Goal: Task Accomplishment & Management: Manage account settings

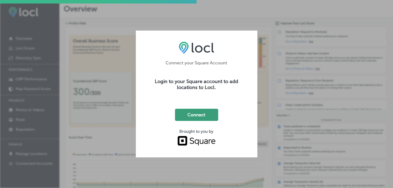
click at [197, 115] on button "Connect" at bounding box center [196, 115] width 43 height 12
click at [211, 116] on button "Connect" at bounding box center [196, 115] width 43 height 12
click at [268, 111] on div "Connect your Square Account Login to your Square account to add locations to Lo…" at bounding box center [196, 94] width 393 height 188
click at [245, 50] on div "Connect your Square Account Login to your Square account to add locations to Lo…" at bounding box center [196, 94] width 121 height 127
click at [226, 26] on div "Connect your Square Account Login to your Square account to add locations to Lo…" at bounding box center [196, 94] width 393 height 188
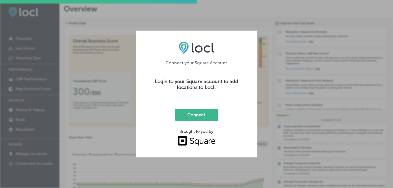
click at [84, 62] on div "Connect your Square Account Login to your Square account to add locations to Lo…" at bounding box center [196, 94] width 393 height 188
click at [84, 56] on div "Connect your Square Account Login to your Square account to add locations to Lo…" at bounding box center [196, 94] width 393 height 188
click at [89, 50] on div "Connect your Square Account Login to your Square account to add locations to Lo…" at bounding box center [196, 94] width 393 height 188
click at [132, 167] on div "Connect your Square Account Login to your Square account to add locations to Lo…" at bounding box center [196, 94] width 393 height 188
click at [180, 148] on div "Connect your Square Account Login to your Square account to add locations to Lo…" at bounding box center [196, 94] width 121 height 127
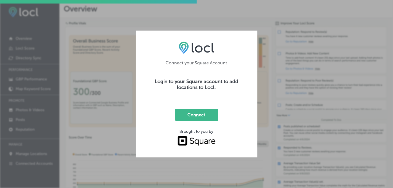
click at [279, 133] on div "Connect your Square Account Login to your Square account to add locations to Lo…" at bounding box center [196, 94] width 393 height 188
click at [275, 19] on div "Connect your Square Account Login to your Square account to add locations to Lo…" at bounding box center [196, 94] width 393 height 188
click at [201, 19] on div "Connect your Square Account Login to your Square account to add locations to Lo…" at bounding box center [196, 94] width 393 height 188
click at [92, 92] on div "Connect your Square Account Login to your Square account to add locations to Lo…" at bounding box center [196, 94] width 393 height 188
click at [109, 107] on div "Connect your Square Account Login to your Square account to add locations to Lo…" at bounding box center [196, 94] width 393 height 188
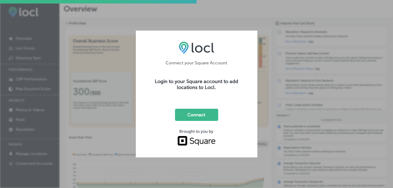
click at [109, 107] on div "Connect your Square Account Login to your Square account to add locations to Lo…" at bounding box center [196, 94] width 393 height 188
click at [99, 57] on div "Connect your Square Account Login to your Square account to add locations to Lo…" at bounding box center [196, 94] width 393 height 188
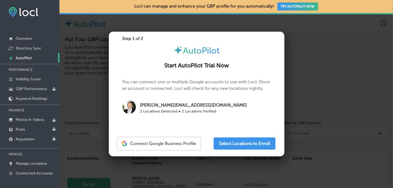
click at [320, 129] on div at bounding box center [196, 94] width 393 height 188
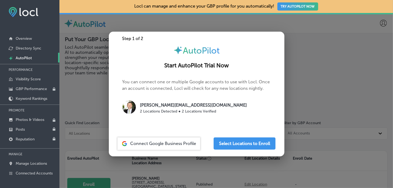
click at [143, 142] on span "Connect Google Business Profile" at bounding box center [163, 143] width 66 height 5
click at [319, 100] on div at bounding box center [196, 94] width 393 height 188
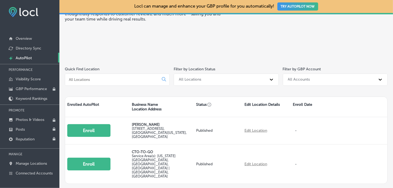
scroll to position [69, 0]
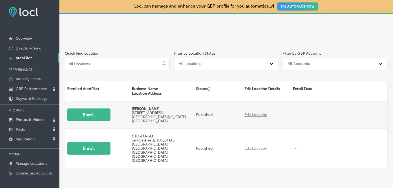
click at [262, 114] on link "Edit Location" at bounding box center [255, 114] width 23 height 5
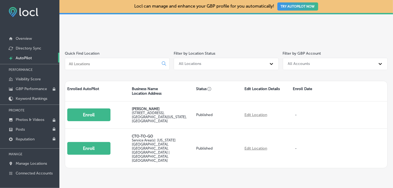
click at [130, 162] on div "Locl can manage and enhance your GBP profile for you automatically! TRY AUTOPIL…" at bounding box center [225, 94] width 333 height 188
click at [32, 162] on p "Manage Locations" at bounding box center [31, 163] width 31 height 5
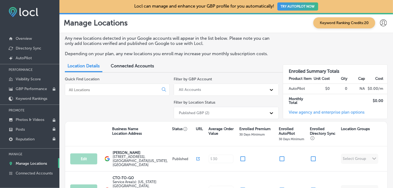
click at [137, 64] on span "Connected Accounts" at bounding box center [132, 65] width 43 height 5
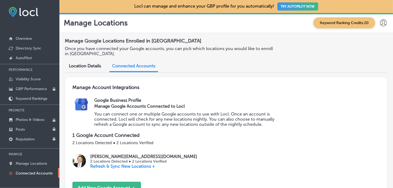
click at [84, 60] on div "Location Details" at bounding box center [85, 66] width 40 height 12
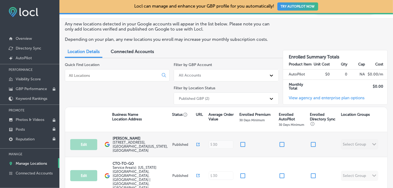
scroll to position [35, 0]
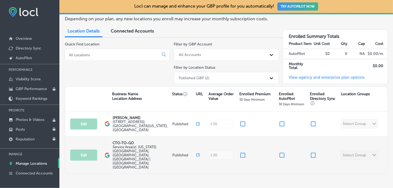
click at [132, 141] on p "CTO-TO-GO" at bounding box center [142, 143] width 58 height 4
click at [279, 152] on input "checkbox" at bounding box center [282, 155] width 6 height 6
checkbox input "false"
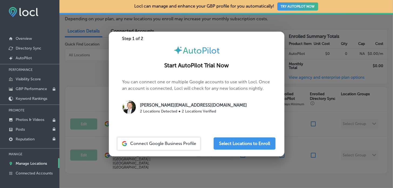
click at [298, 163] on div at bounding box center [196, 94] width 393 height 188
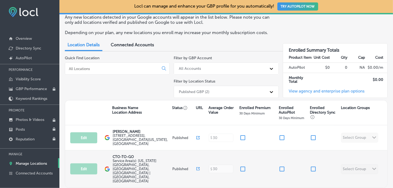
scroll to position [0, 0]
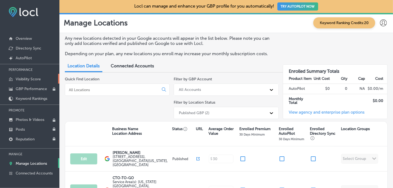
click at [42, 76] on link "Visibility Score" at bounding box center [29, 79] width 59 height 10
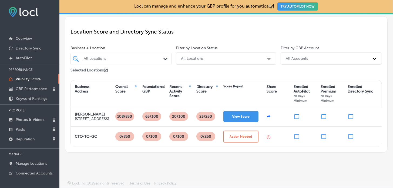
scroll to position [47, 0]
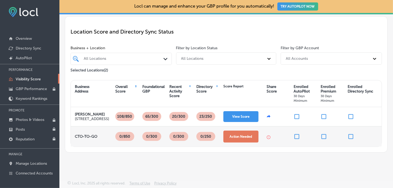
click at [244, 132] on button "Action Needed" at bounding box center [240, 136] width 35 height 12
select select "US"
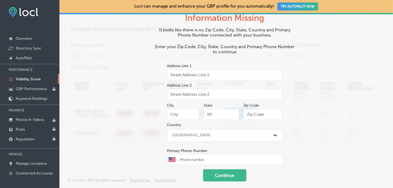
click at [212, 69] on input "text" at bounding box center [224, 74] width 115 height 11
type input "8361 N. Britt Ct"
type input "Kansas City"
type input "MO"
type input "64151"
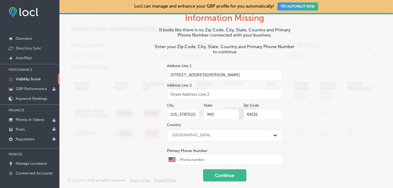
type input "1 (816) 701-9462"
click at [221, 170] on button "Continue" at bounding box center [224, 175] width 43 height 12
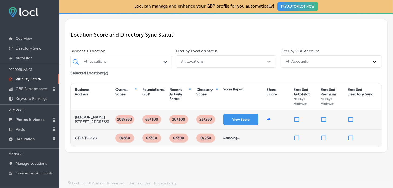
scroll to position [45, 0]
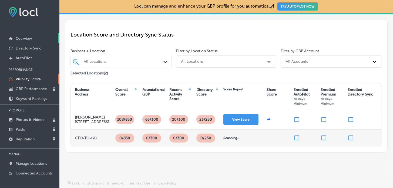
click at [31, 37] on p "Overview" at bounding box center [24, 38] width 16 height 5
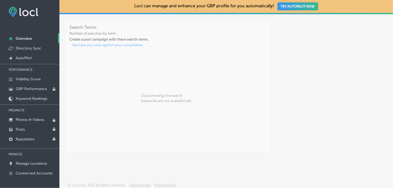
scroll to position [239, 0]
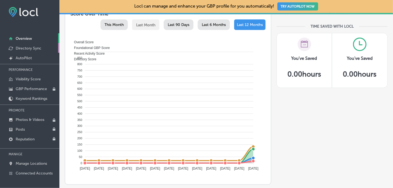
click at [26, 49] on p "Directory Sync" at bounding box center [29, 48] width 26 height 5
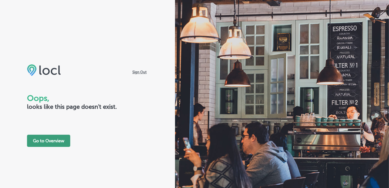
click at [41, 142] on button "Go to Overview" at bounding box center [48, 140] width 43 height 12
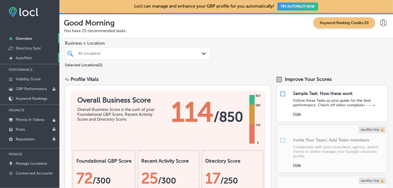
click at [30, 57] on p "AutoPilot" at bounding box center [24, 58] width 16 height 5
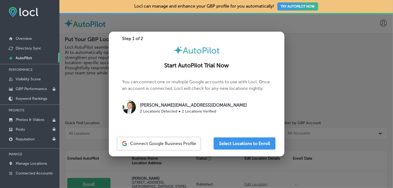
click at [85, 98] on div at bounding box center [196, 94] width 393 height 188
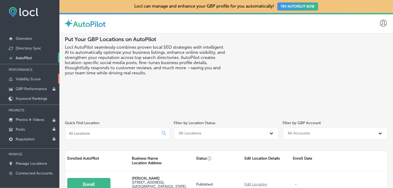
click at [32, 77] on p "Visibility Score" at bounding box center [28, 79] width 25 height 5
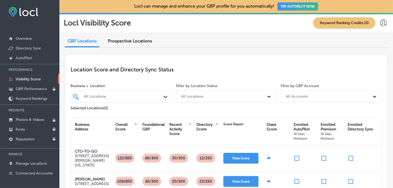
click at [380, 20] on icon at bounding box center [383, 22] width 7 height 7
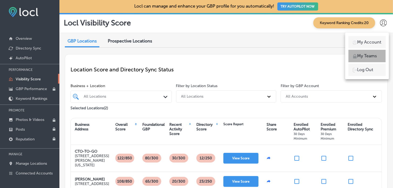
click at [374, 57] on p "My Teams" at bounding box center [367, 56] width 20 height 6
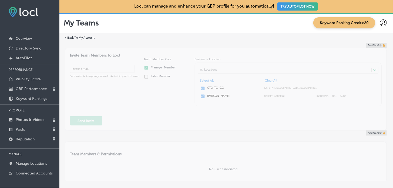
click at [145, 118] on div "AutoPilot Only Invite Team Members to Locl Send an invite to anyone you would l…" at bounding box center [226, 86] width 322 height 87
click at [382, 22] on icon at bounding box center [383, 22] width 7 height 7
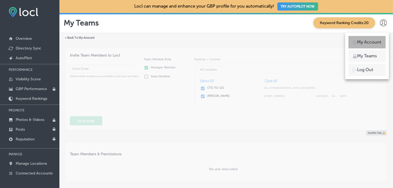
click at [373, 42] on p "My Account" at bounding box center [369, 42] width 24 height 6
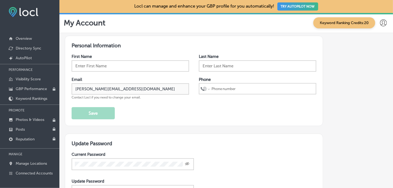
click at [266, 63] on input "text" at bounding box center [257, 65] width 117 height 11
click at [150, 65] on input "text" at bounding box center [130, 65] width 117 height 11
type input "Brian"
type input "Martin"
select select "US"
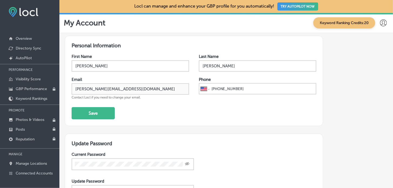
type input "1 (816) 701-9462"
click at [252, 106] on div "First Name Brian Last Name Martin Email brian-martin@consult-to-go.com Contact …" at bounding box center [194, 86] width 245 height 65
click at [114, 111] on button "Save" at bounding box center [93, 113] width 43 height 12
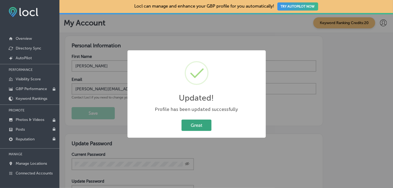
drag, startPoint x: 202, startPoint y: 123, endPoint x: 201, endPoint y: 120, distance: 2.8
click at [202, 123] on button "Great" at bounding box center [196, 124] width 30 height 11
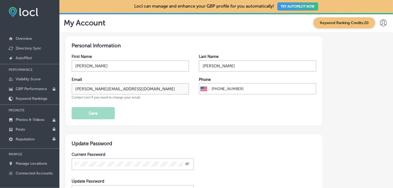
click at [283, 6] on button "TRY AUTOPILOT NOW" at bounding box center [297, 6] width 41 height 8
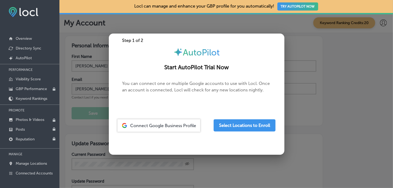
click at [173, 124] on span "Connect Google Business Profile" at bounding box center [163, 125] width 66 height 5
click at [266, 126] on button "Select Locations to Enroll" at bounding box center [245, 125] width 62 height 12
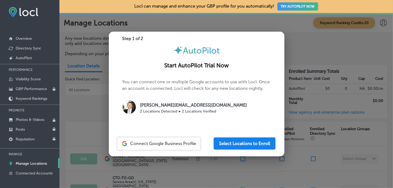
click at [243, 145] on button "Select Locations to Enroll" at bounding box center [245, 143] width 62 height 12
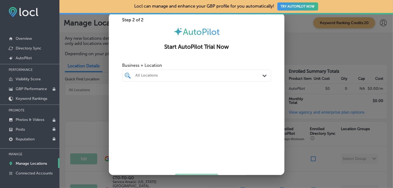
click at [153, 78] on div at bounding box center [190, 75] width 111 height 7
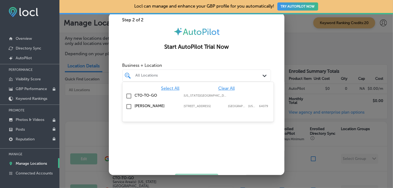
click at [129, 94] on input "checkbox" at bounding box center [129, 96] width 6 height 6
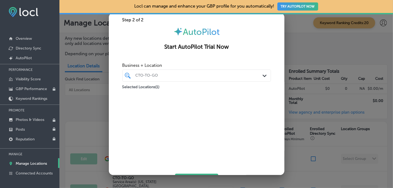
click at [269, 65] on div "Business + Location CTO-TO-GO Path Created with Sketch. Selected Locations ( 1 )" at bounding box center [196, 116] width 175 height 113
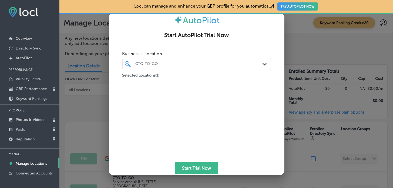
scroll to position [23, 0]
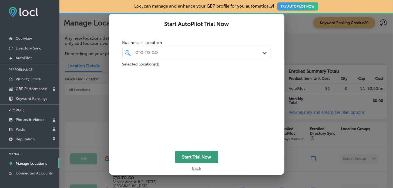
click at [199, 152] on button "Start Trial Now" at bounding box center [196, 157] width 43 height 12
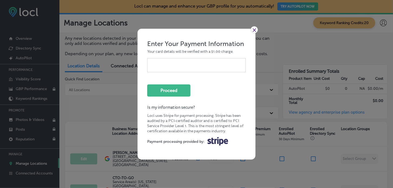
click at [156, 77] on form "Enter Your Payment Information Your card details will be verified with a $1.00 …" at bounding box center [196, 94] width 99 height 109
click at [252, 28] on link "×" at bounding box center [254, 29] width 7 height 7
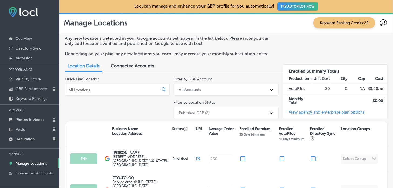
click at [214, 90] on div "All Accounts" at bounding box center [221, 89] width 90 height 9
click at [118, 107] on div "Quick Find Location" at bounding box center [117, 99] width 105 height 44
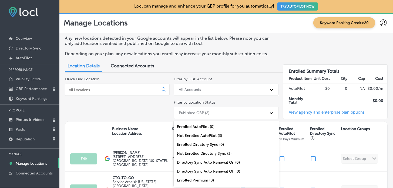
scroll to position [16, 0]
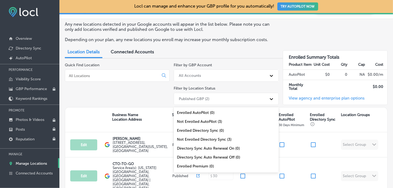
click at [220, 105] on div "option Enrolled AutoPilot (0) focused, 1 of 11. 11 results available. Use Up an…" at bounding box center [226, 99] width 105 height 12
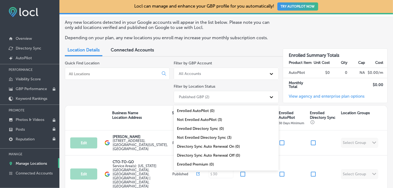
click at [125, 93] on div "Quick Find Location" at bounding box center [117, 83] width 105 height 44
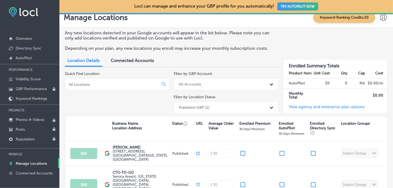
scroll to position [0, 0]
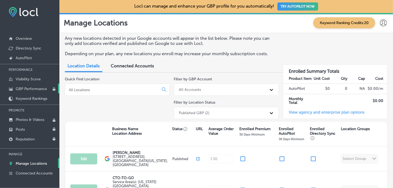
click at [42, 87] on p "GBP Performance" at bounding box center [31, 88] width 31 height 5
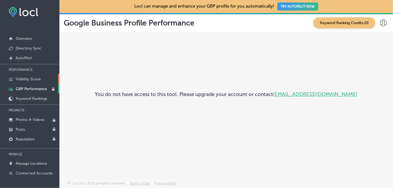
click at [39, 79] on p "Visibility Score" at bounding box center [28, 79] width 25 height 5
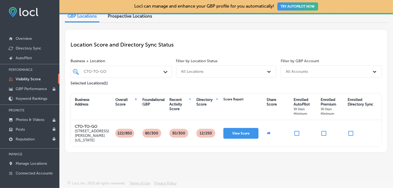
scroll to position [27, 0]
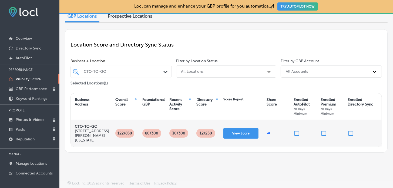
click at [222, 126] on div "View Score" at bounding box center [240, 133] width 43 height 26
click at [243, 130] on button "View Score" at bounding box center [240, 133] width 35 height 11
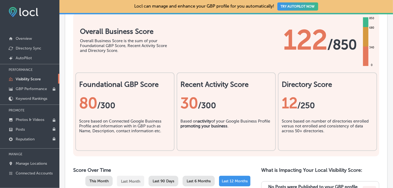
scroll to position [262, 0]
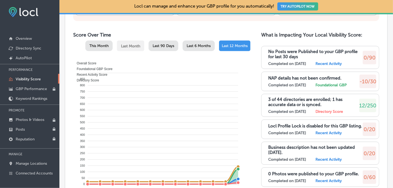
click at [294, 83] on label "Completed on [DATE]" at bounding box center [287, 85] width 38 height 5
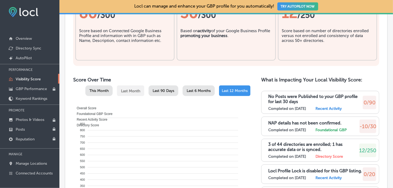
scroll to position [208, 0]
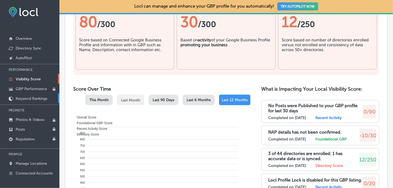
click at [31, 98] on p "Keyword Rankings" at bounding box center [32, 98] width 32 height 5
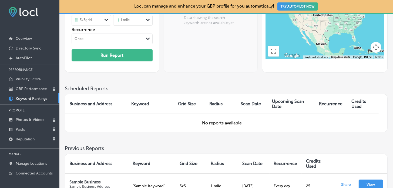
scroll to position [135, 0]
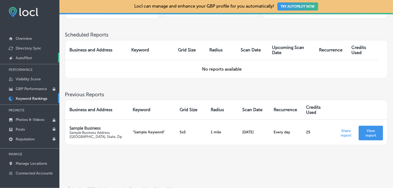
click at [27, 56] on p "AutoPilot" at bounding box center [24, 58] width 16 height 5
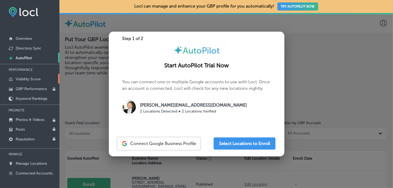
click at [25, 79] on p "Visibility Score" at bounding box center [28, 79] width 25 height 5
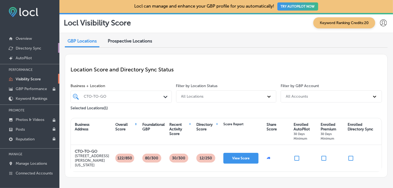
click at [16, 49] on p "Directory Sync" at bounding box center [29, 48] width 26 height 5
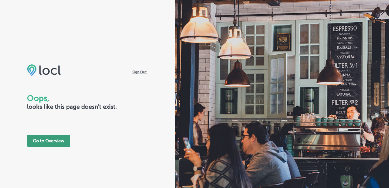
click at [45, 142] on button "Go to Overview" at bounding box center [48, 140] width 43 height 12
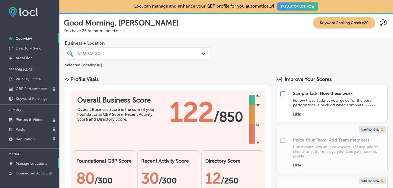
click at [43, 161] on p "Manage Locations" at bounding box center [31, 163] width 31 height 5
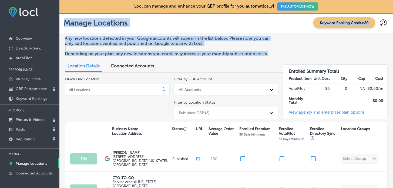
drag, startPoint x: 63, startPoint y: 22, endPoint x: 276, endPoint y: 53, distance: 216.0
click at [276, 53] on div "Locl can manage and enhance your GBP profile for you automatically! TRY AUTOPIL…" at bounding box center [225, 94] width 333 height 188
copy div "Manage Locations Keyword Ranking Credits: 20 Any new locations detected in your…"
click at [334, 52] on div "Any new locations detected in your Google accounts will appear in the list belo…" at bounding box center [226, 48] width 323 height 25
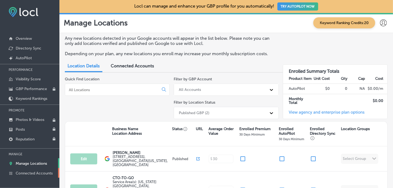
click at [49, 171] on p "Connected Accounts" at bounding box center [34, 173] width 37 height 5
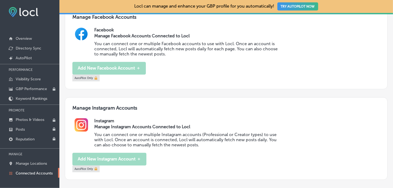
scroll to position [243, 0]
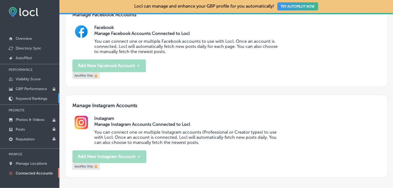
click at [28, 96] on p "Keyword Rankings" at bounding box center [32, 98] width 32 height 5
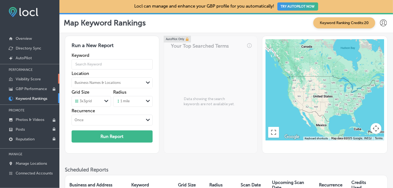
click at [31, 79] on p "Visibility Score" at bounding box center [28, 79] width 25 height 5
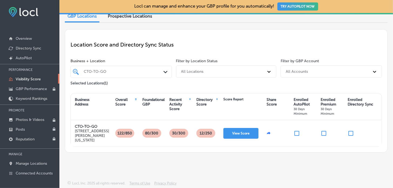
scroll to position [27, 0]
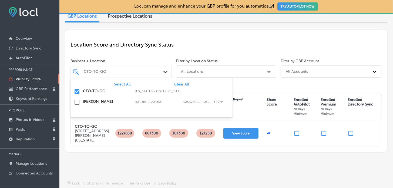
click at [119, 71] on div "CTO-TO-GO" at bounding box center [124, 71] width 80 height 5
click at [77, 89] on input "checkbox" at bounding box center [77, 91] width 6 height 6
click at [79, 100] on input "checkbox" at bounding box center [77, 102] width 6 height 6
click at [253, 46] on div "Location Score and Directory Sync Status" at bounding box center [225, 44] width 311 height 19
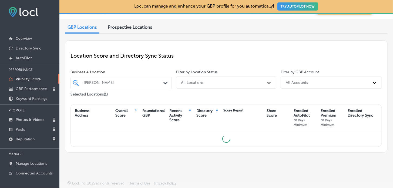
scroll to position [16, 0]
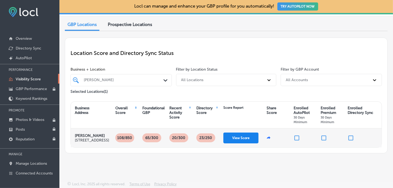
click at [251, 138] on button "View Score" at bounding box center [240, 137] width 35 height 11
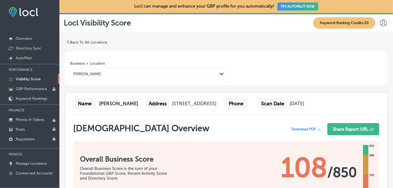
click at [306, 131] on span "Download PDF" at bounding box center [303, 129] width 25 height 4
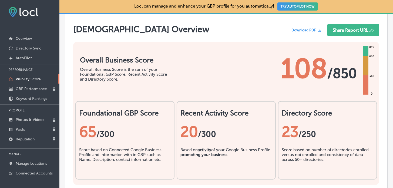
scroll to position [108, 0]
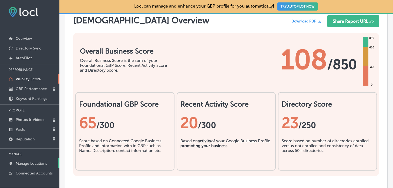
click at [43, 160] on link "Manage Locations" at bounding box center [29, 163] width 59 height 10
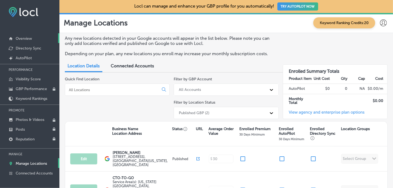
click at [35, 35] on link "Overview" at bounding box center [29, 38] width 59 height 10
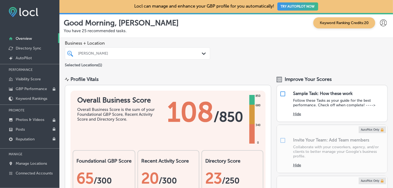
click at [157, 55] on div at bounding box center [131, 53] width 108 height 7
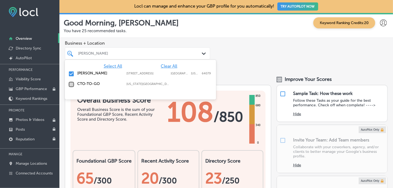
click at [71, 86] on input "checkbox" at bounding box center [71, 84] width 6 height 6
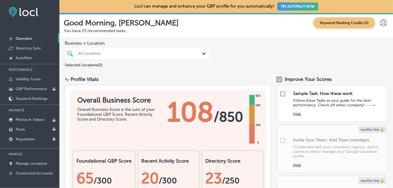
click at [247, 55] on div "Business + Location All Locations Path Created with Sketch. Selected Locations …" at bounding box center [225, 54] width 333 height 33
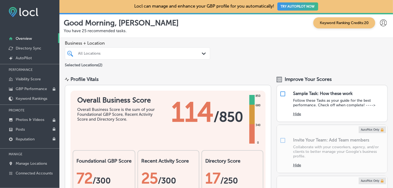
click at [101, 56] on div at bounding box center [131, 53] width 108 height 7
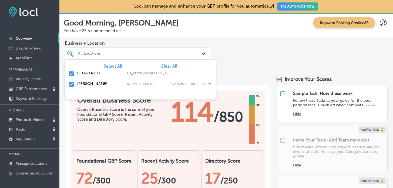
click at [72, 83] on input "checkbox" at bounding box center [71, 84] width 6 height 6
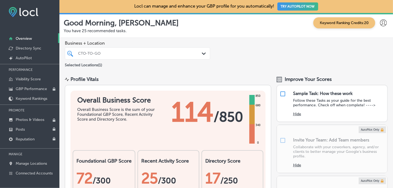
click at [263, 56] on div "Business + Location CTO-TO-GO Path Created with Sketch. Selected Locations ( 1 )" at bounding box center [225, 54] width 333 height 33
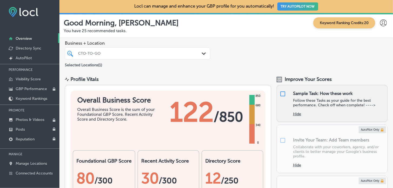
click at [297, 98] on p "Follow these Tasks as your guide for the best performance. Check off when compl…" at bounding box center [339, 102] width 92 height 9
click at [324, 102] on p "Follow these Tasks as your guide for the best performance. Check off when compl…" at bounding box center [339, 102] width 92 height 9
click at [280, 94] on input "checkbox" at bounding box center [282, 93] width 6 height 6
click at [279, 93] on input "checkbox" at bounding box center [282, 93] width 6 height 6
checkbox input "true"
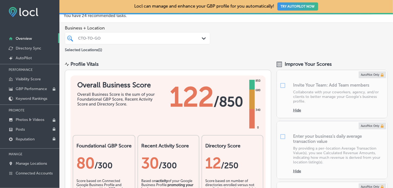
scroll to position [135, 0]
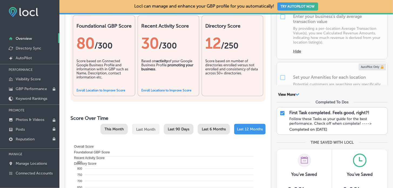
click at [280, 113] on input "checkbox" at bounding box center [282, 113] width 6 height 6
checkbox input "true"
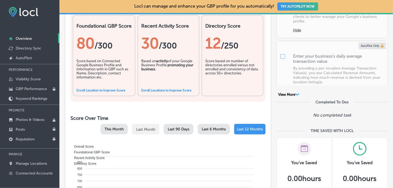
scroll to position [0, 0]
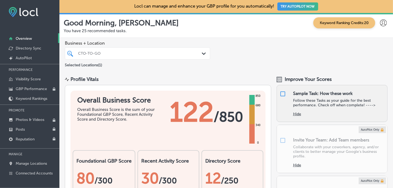
click at [344, 98] on p "Follow these Tasks as your guide for the best performance. Check off when compl…" at bounding box center [339, 102] width 92 height 9
click at [360, 116] on div "Sample Task: How these work Follow these Tasks as your guide for the best perfo…" at bounding box center [331, 103] width 111 height 37
click at [342, 101] on p "Follow these Tasks as your guide for the best performance. Check off when compl…" at bounding box center [339, 102] width 92 height 9
click at [307, 100] on p "Follow these Tasks as your guide for the best performance. Check off when compl…" at bounding box center [339, 102] width 92 height 9
click at [345, 101] on p "Follow these Tasks as your guide for the best performance. Check off when compl…" at bounding box center [339, 102] width 92 height 9
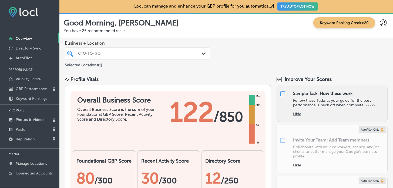
click at [279, 93] on input "checkbox" at bounding box center [282, 93] width 6 height 6
checkbox input "false"
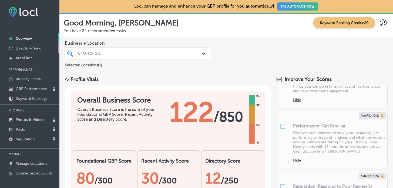
click at [25, 47] on p "Directory Sync" at bounding box center [29, 48] width 26 height 5
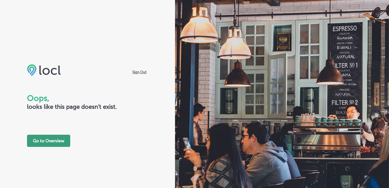
click at [51, 143] on button "Go to Overview" at bounding box center [48, 140] width 43 height 12
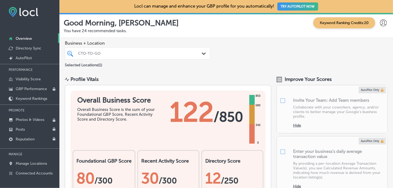
click at [175, 57] on div "CTO-TO-GO" at bounding box center [137, 53] width 124 height 8
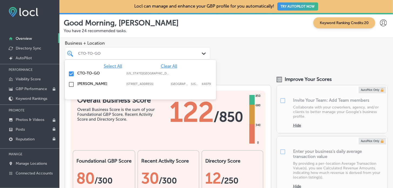
click at [71, 72] on input "checkbox" at bounding box center [71, 73] width 6 height 6
click at [70, 84] on input "checkbox" at bounding box center [71, 84] width 6 height 6
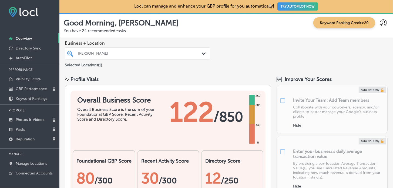
click at [242, 58] on div "Business + Location [PERSON_NAME] Path Created with Sketch. Selected Locations …" at bounding box center [225, 54] width 333 height 33
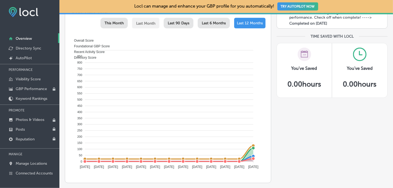
scroll to position [243, 0]
